Goal: Task Accomplishment & Management: Use online tool/utility

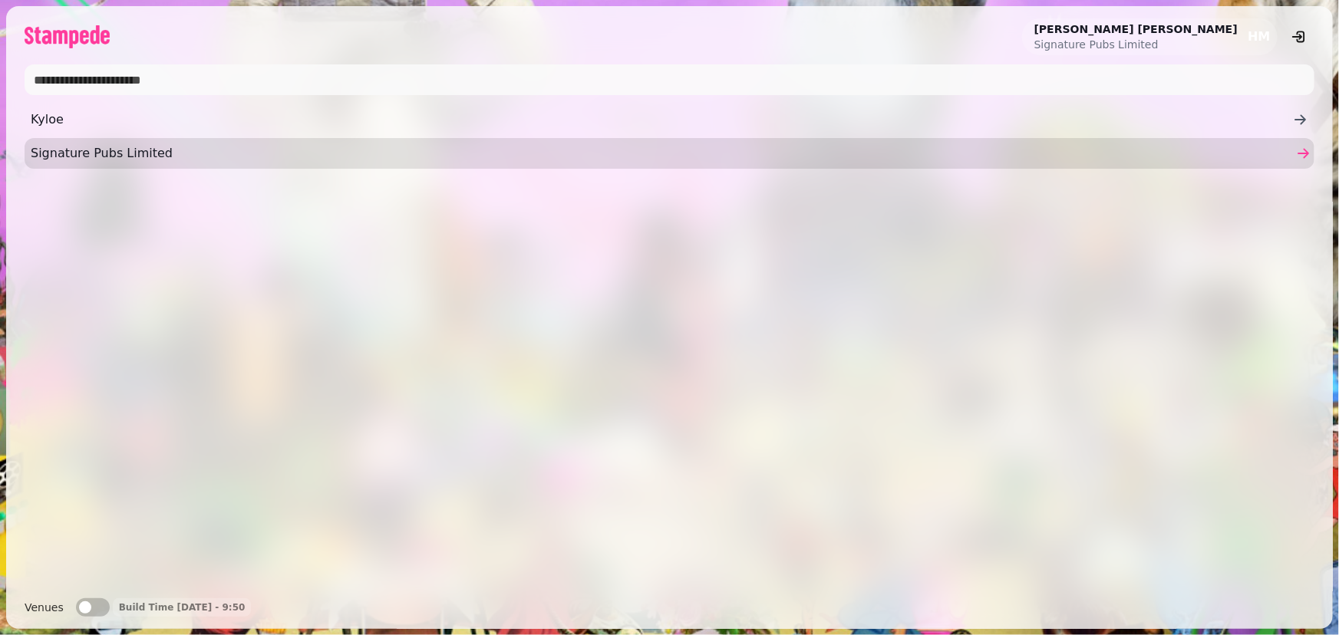
click at [165, 146] on span "Signature Pubs Limited" at bounding box center [662, 153] width 1262 height 18
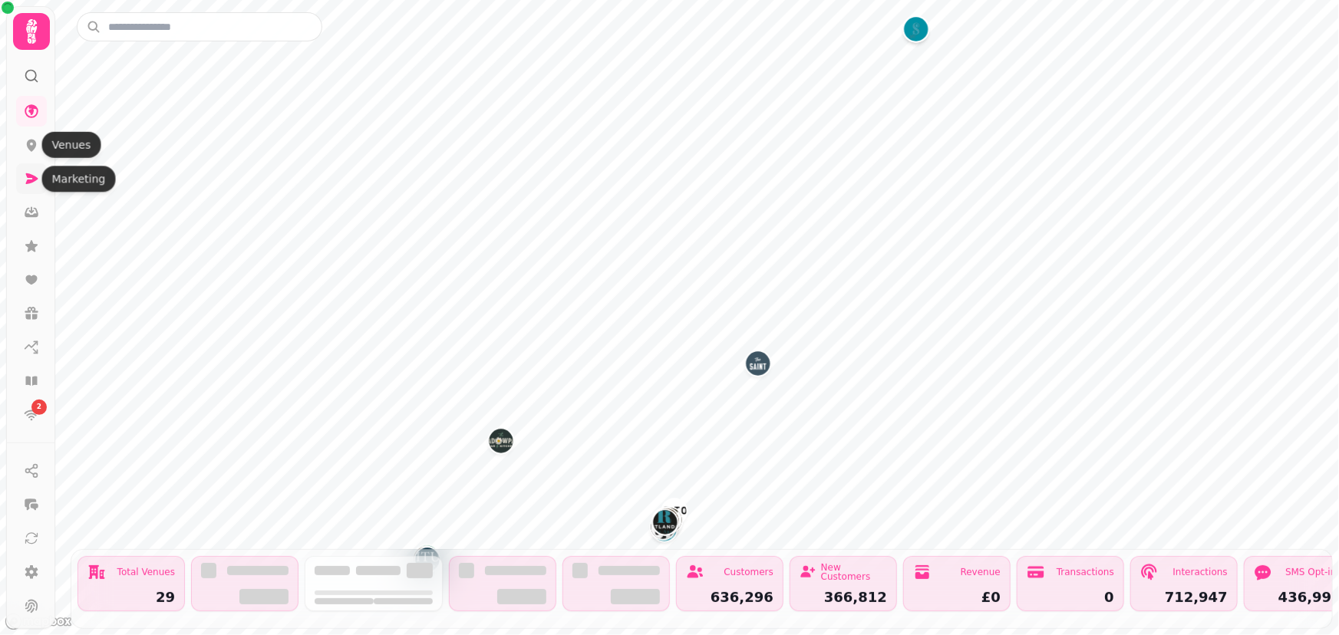
click at [24, 180] on icon at bounding box center [31, 178] width 15 height 15
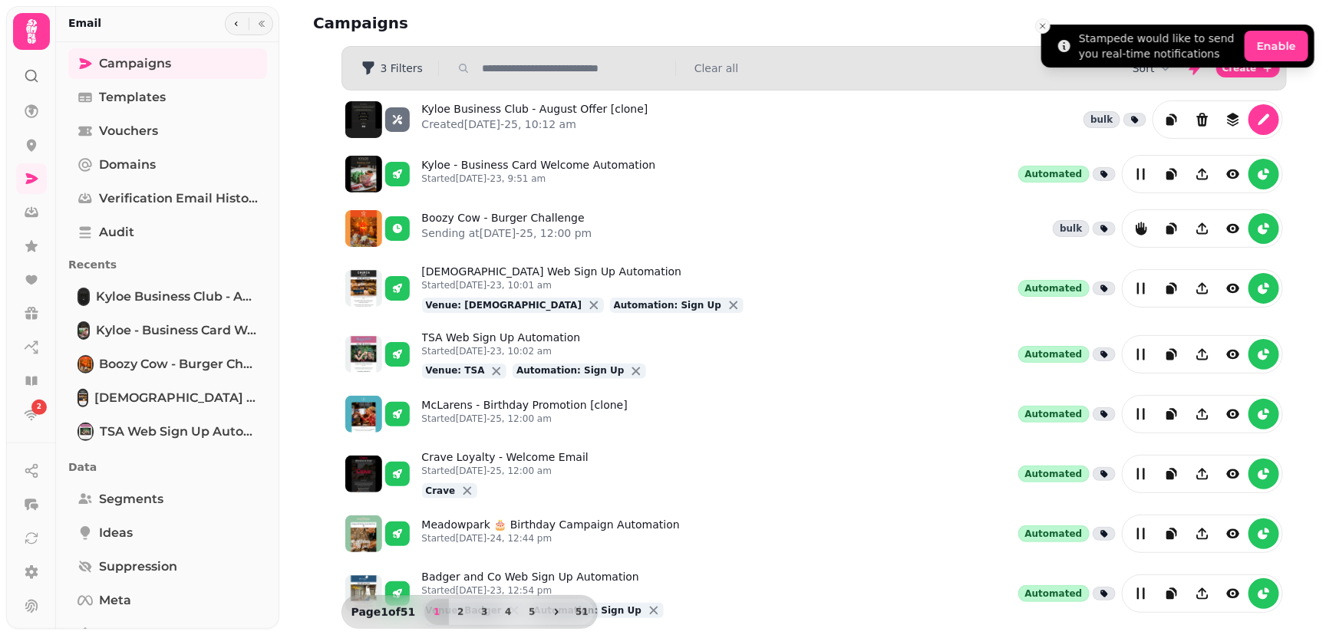
click at [1038, 25] on icon "Close toast" at bounding box center [1042, 25] width 9 height 9
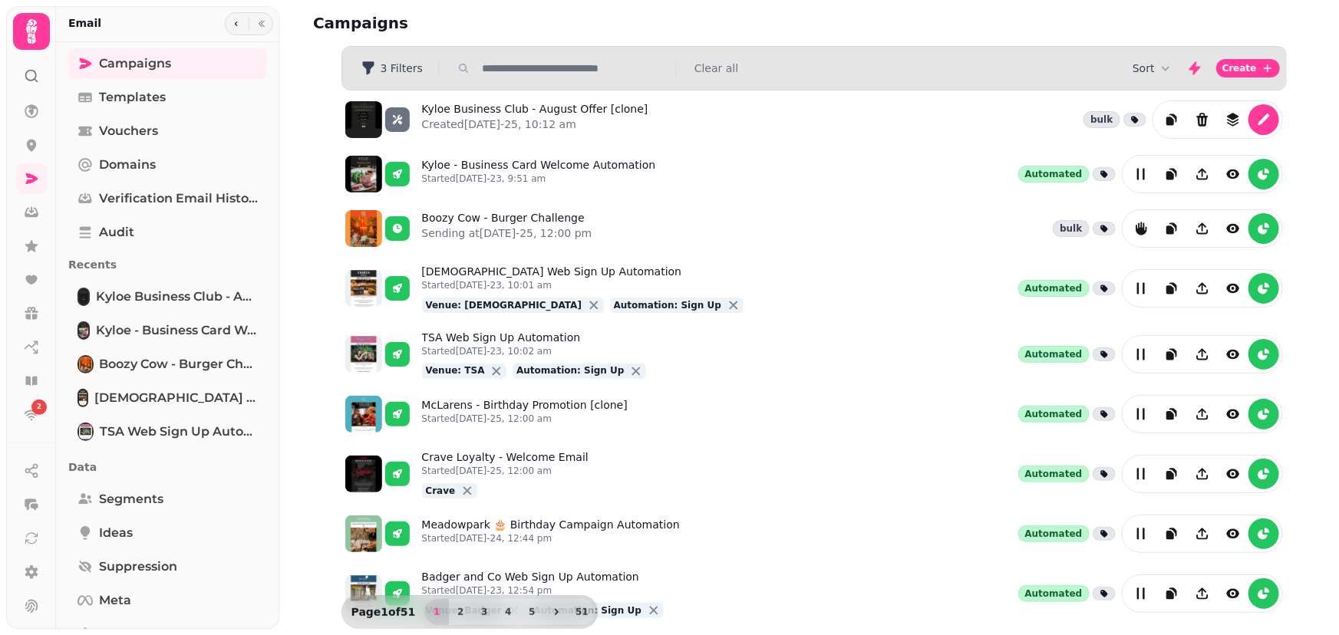
click at [495, 77] on div "3 Filters Clear all" at bounding box center [814, 68] width 944 height 25
